Goal: Task Accomplishment & Management: Complete application form

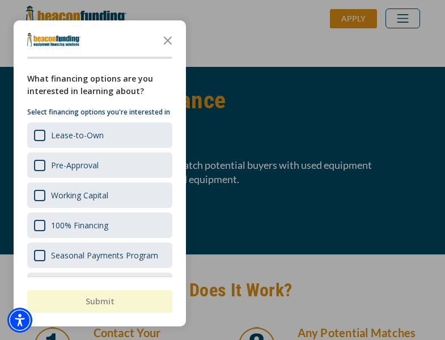
scroll to position [964, 0]
